Goal: Transaction & Acquisition: Purchase product/service

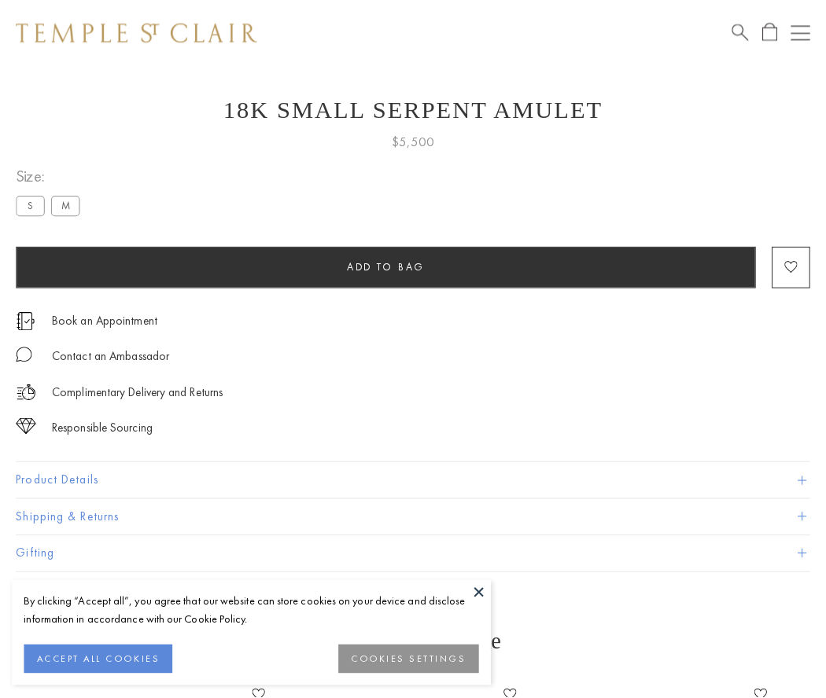
scroll to position [59, 0]
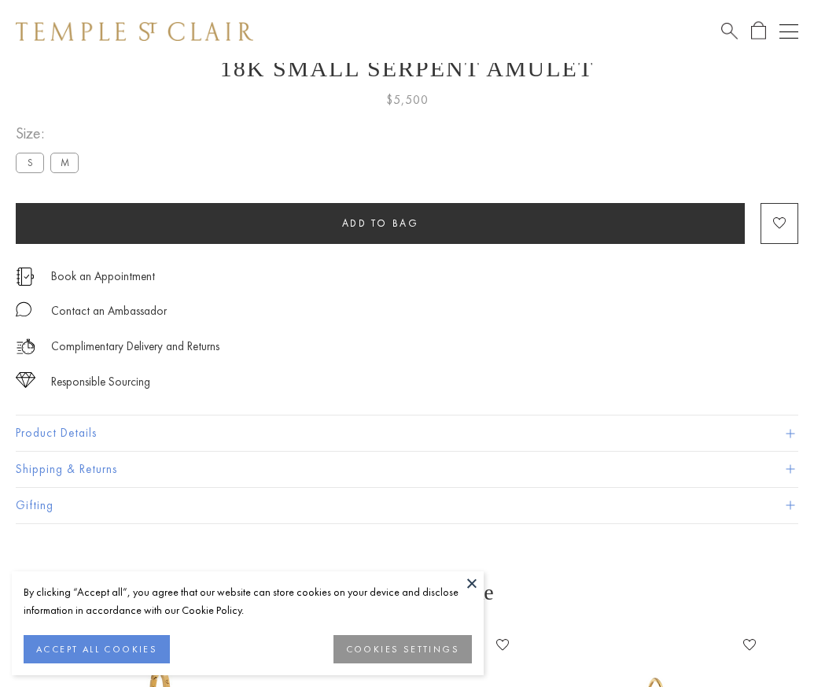
click at [380, 223] on span "Add to bag" at bounding box center [380, 222] width 77 height 13
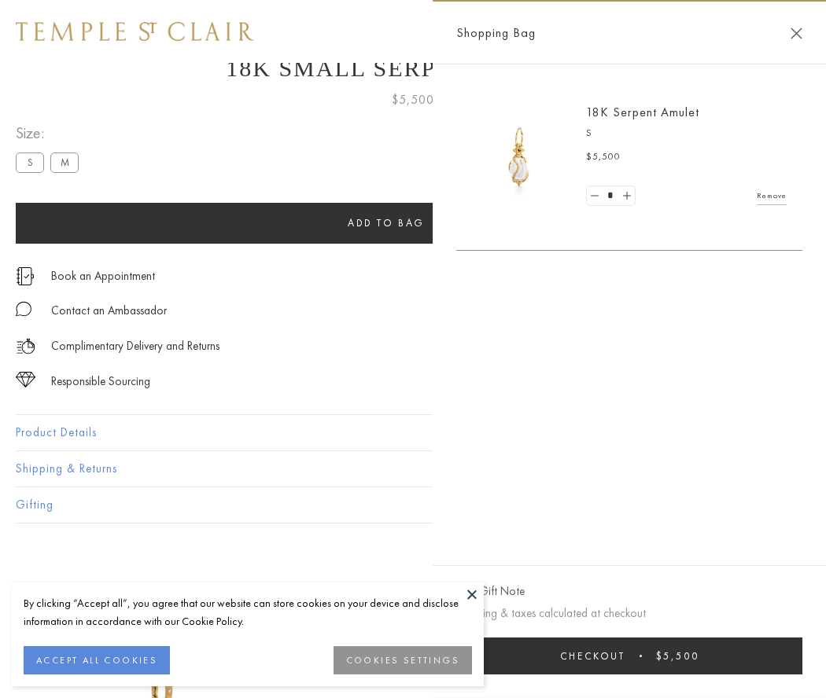
click at [629, 656] on button "Checkout $5,500" at bounding box center [629, 656] width 346 height 37
